Goal: Navigation & Orientation: Find specific page/section

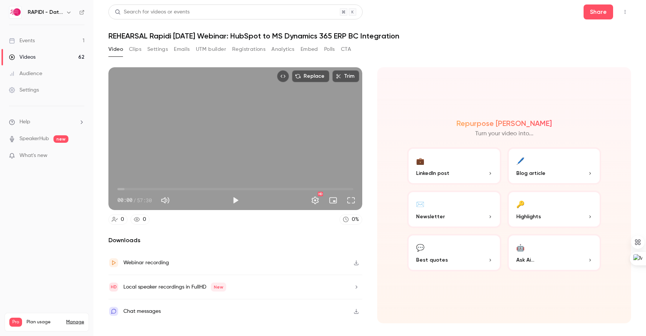
click at [36, 55] on link "Videos 62" at bounding box center [46, 57] width 93 height 16
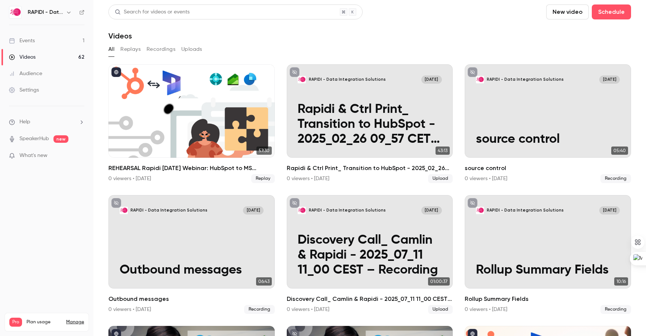
click at [37, 42] on link "Events 1" at bounding box center [46, 41] width 93 height 16
